Goal: Check status: Check status

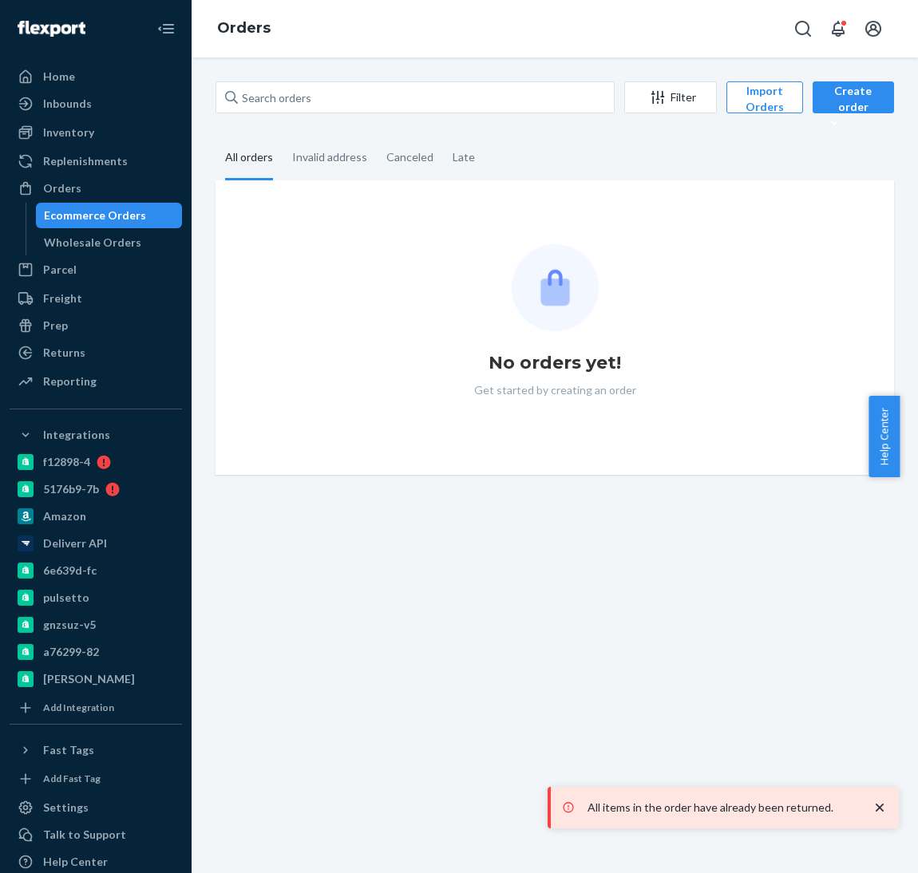
click at [295, 109] on input "text" at bounding box center [414, 97] width 399 height 32
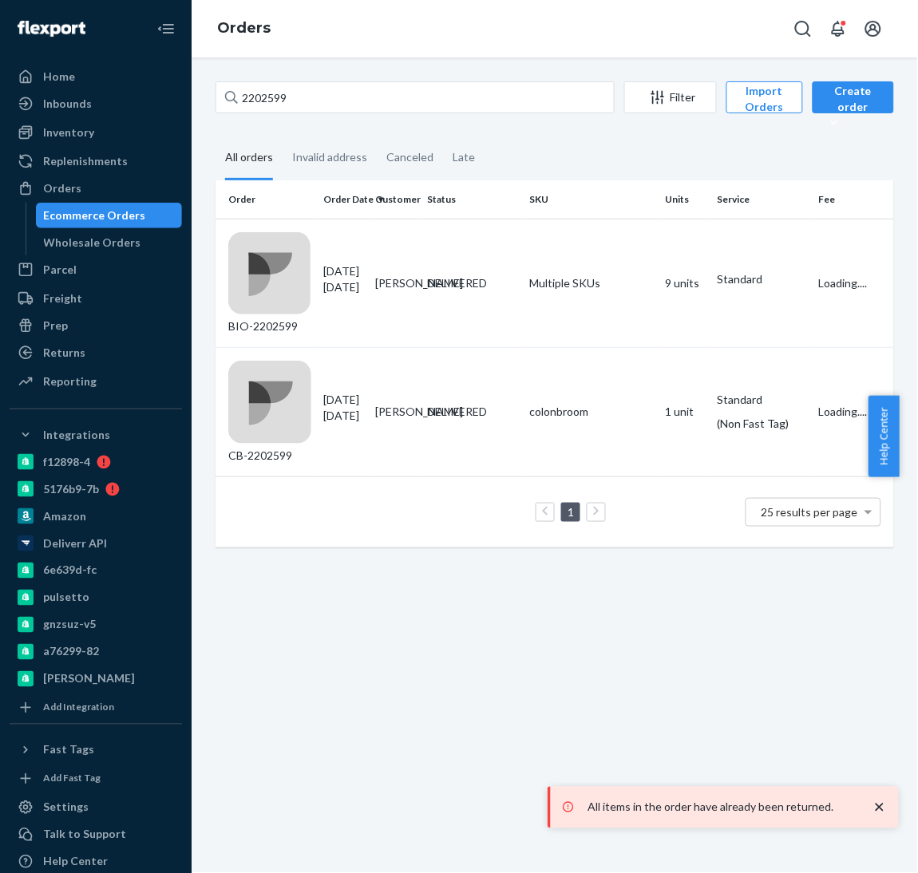
click at [259, 90] on input "2202599" at bounding box center [414, 97] width 399 height 32
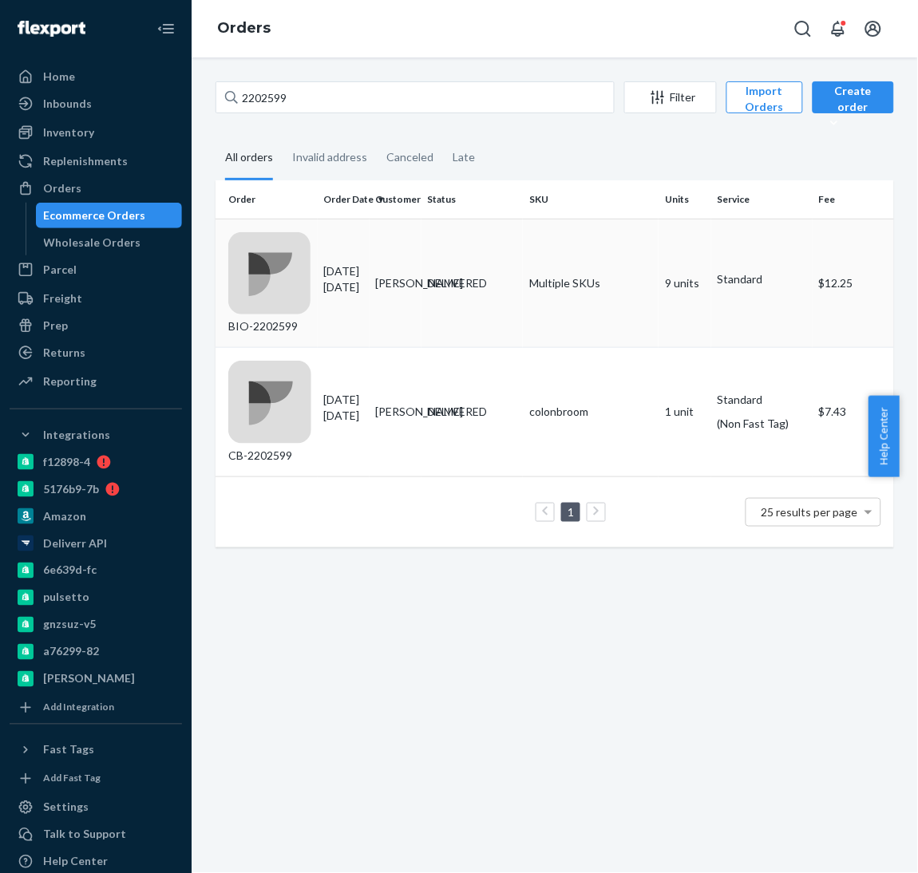
type input "2202599"
drag, startPoint x: 300, startPoint y: 222, endPoint x: 303, endPoint y: 255, distance: 32.9
click at [303, 255] on td "BIO-2202599" at bounding box center [266, 283] width 102 height 129
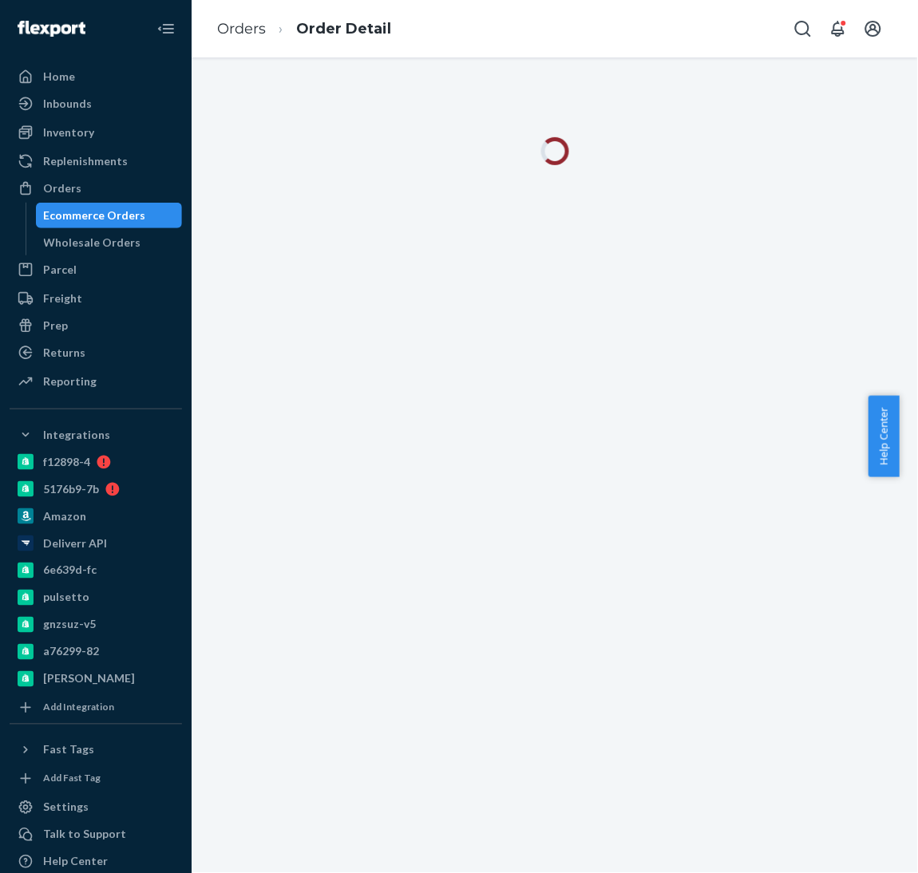
click at [303, 255] on div at bounding box center [555, 465] width 726 height 816
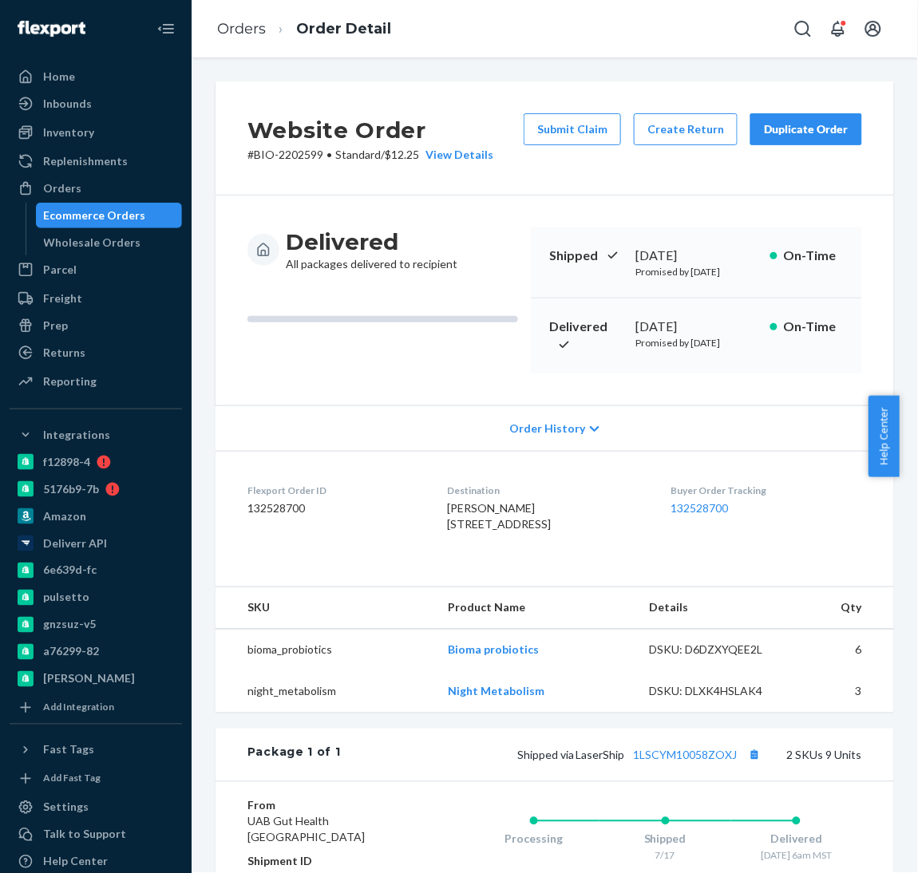
scroll to position [42, 0]
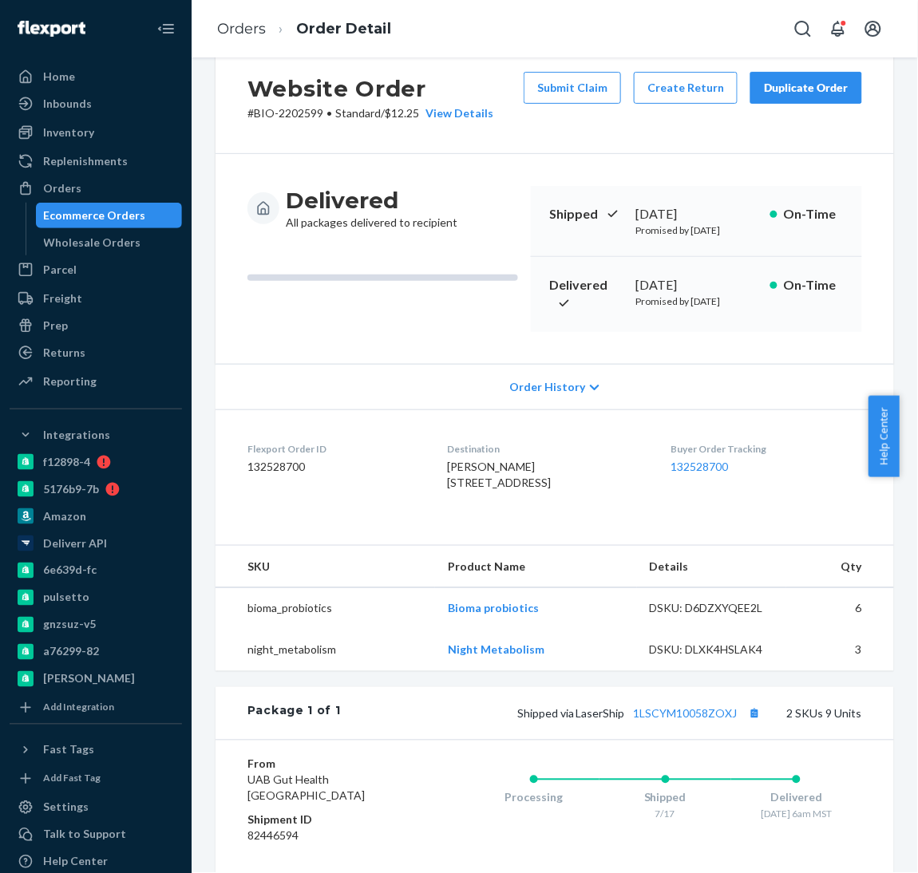
click at [666, 283] on div "[DATE]" at bounding box center [695, 285] width 121 height 18
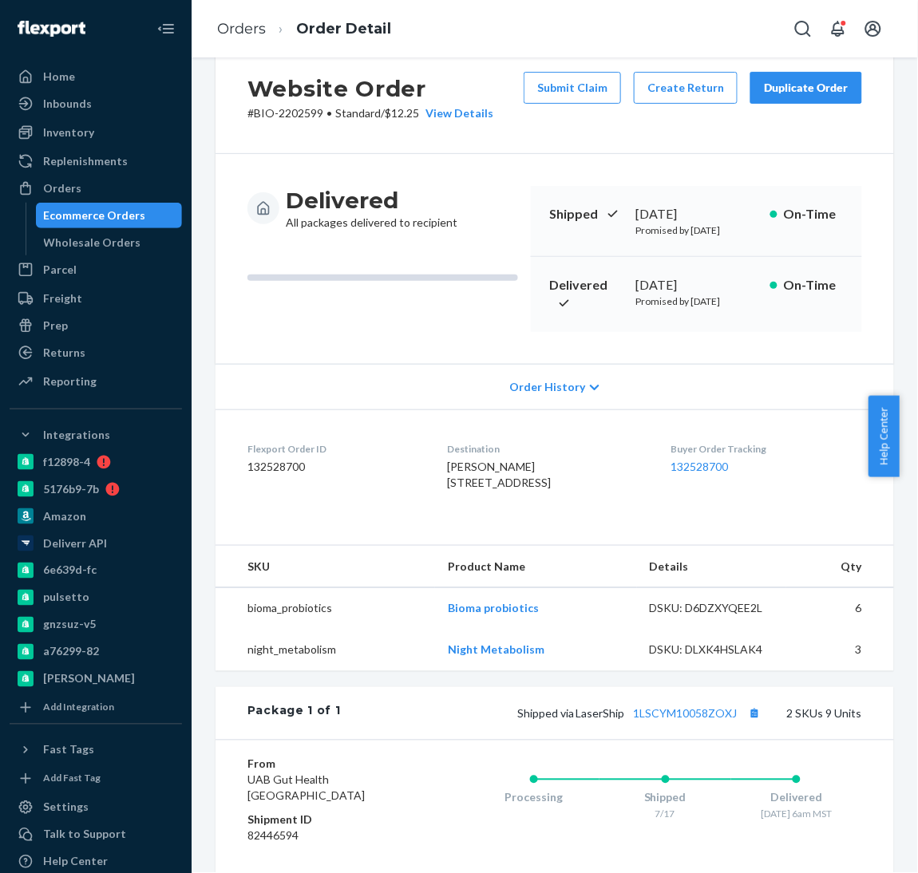
click at [666, 283] on div "[DATE]" at bounding box center [695, 285] width 121 height 18
click at [255, 39] on ol "Orders Order Detail" at bounding box center [304, 29] width 200 height 47
click at [247, 31] on link "Orders" at bounding box center [241, 29] width 49 height 18
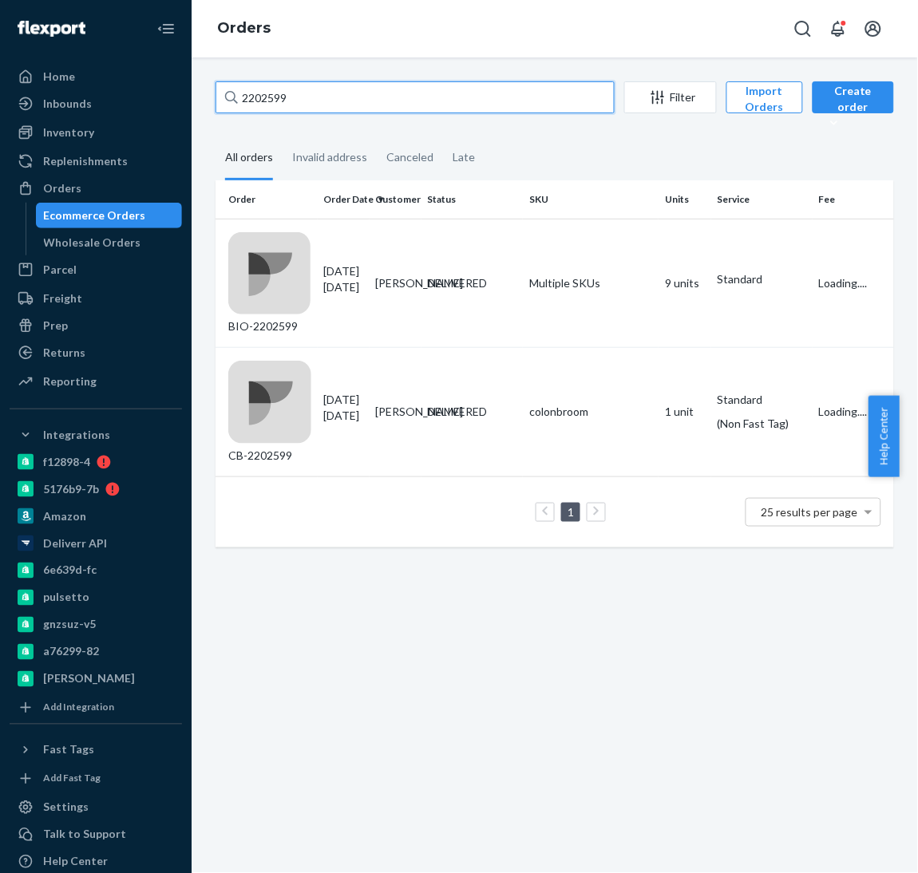
click at [362, 101] on input "2202599" at bounding box center [414, 97] width 399 height 32
paste input "518035"
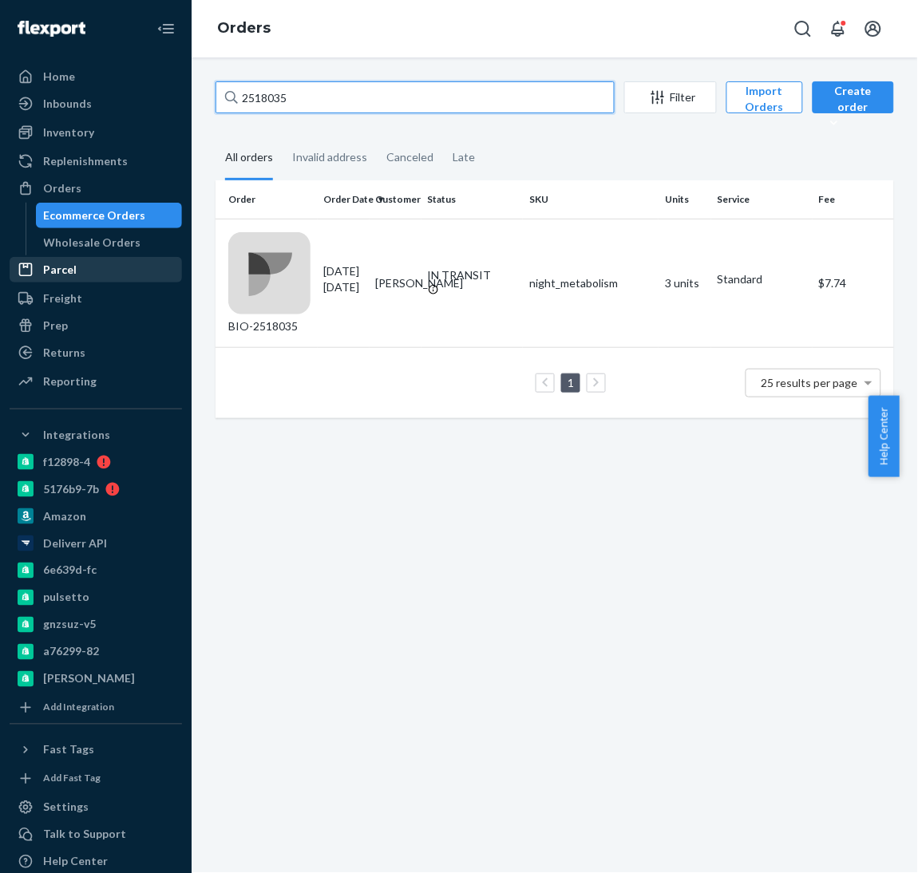
type input "2518035"
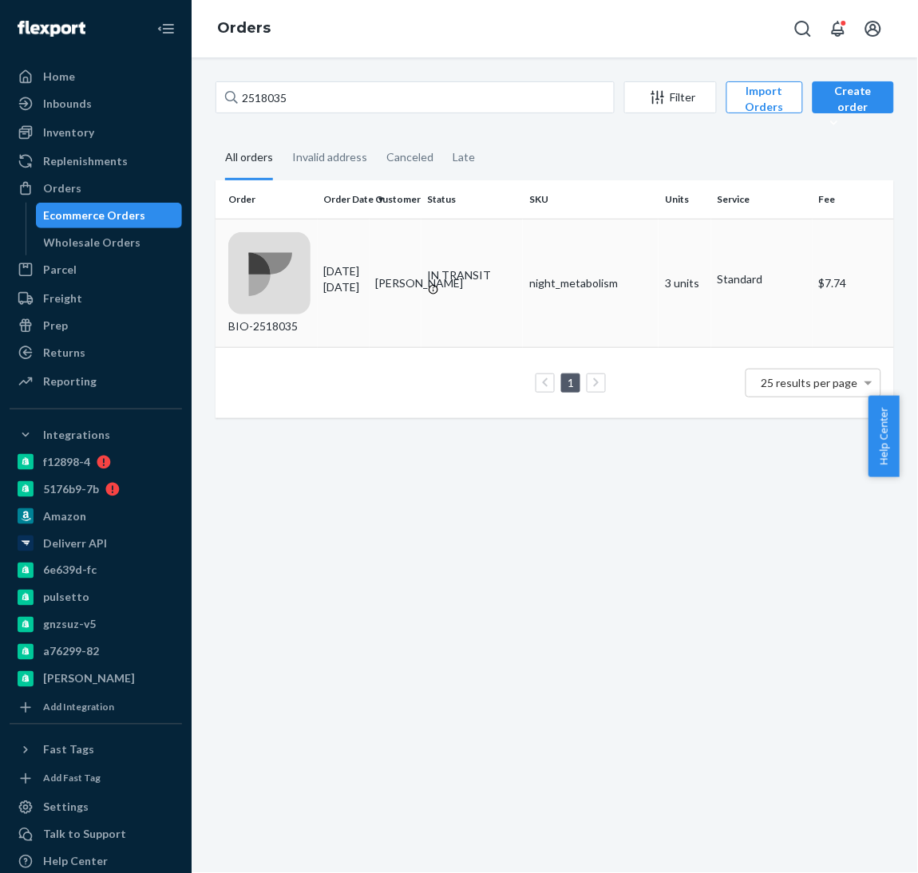
click at [363, 263] on div "[DATE] [DATE]" at bounding box center [343, 279] width 39 height 32
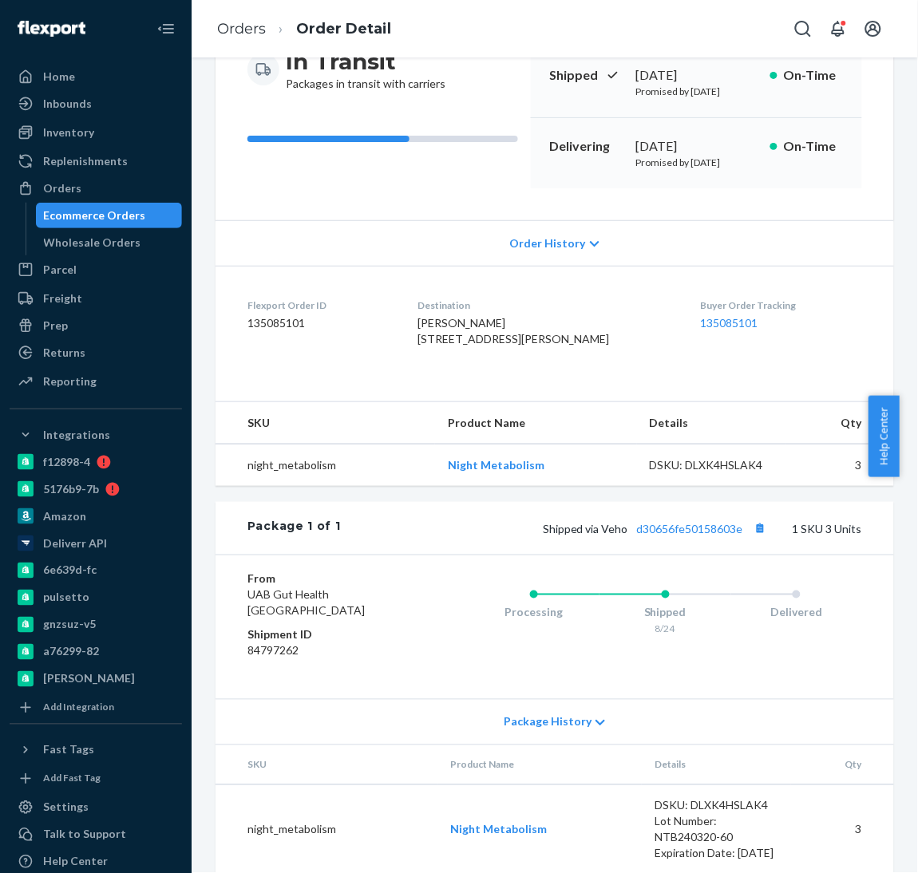
scroll to position [184, 0]
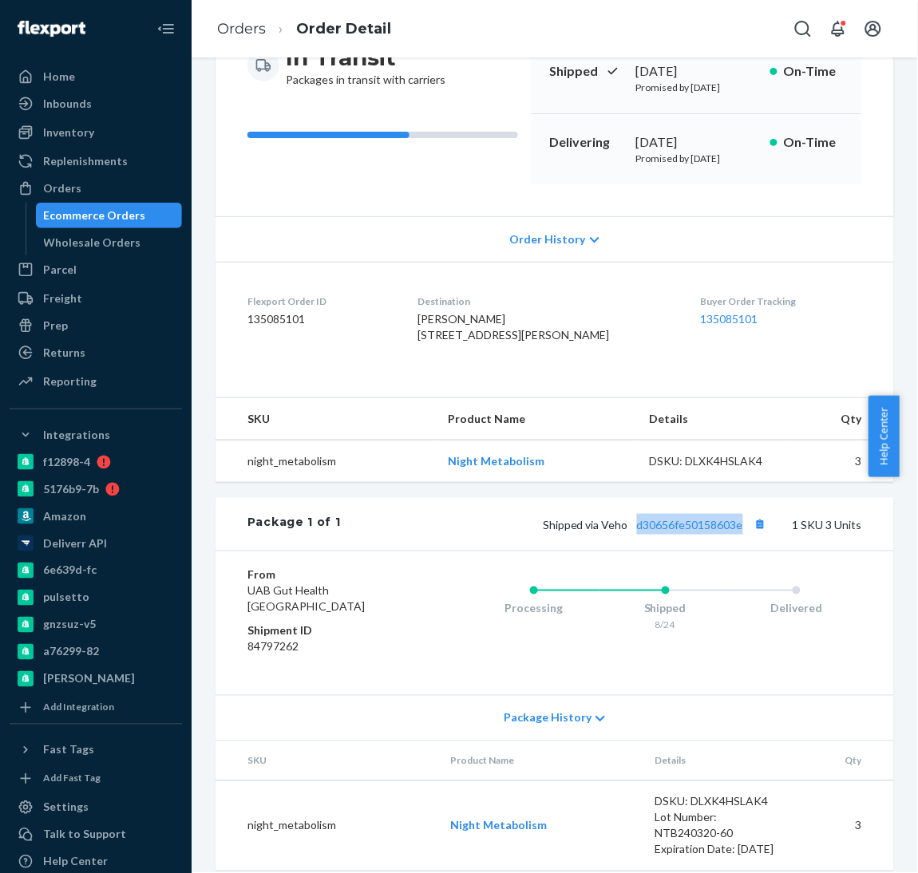
drag, startPoint x: 619, startPoint y: 596, endPoint x: 726, endPoint y: 599, distance: 107.8
click at [726, 551] on div "Package 1 of 1 Shipped via Veho d30656fe50158603e 1 SKU 3 Units" at bounding box center [554, 524] width 678 height 53
copy link "d30656fe50158603e"
